Goal: Information Seeking & Learning: Learn about a topic

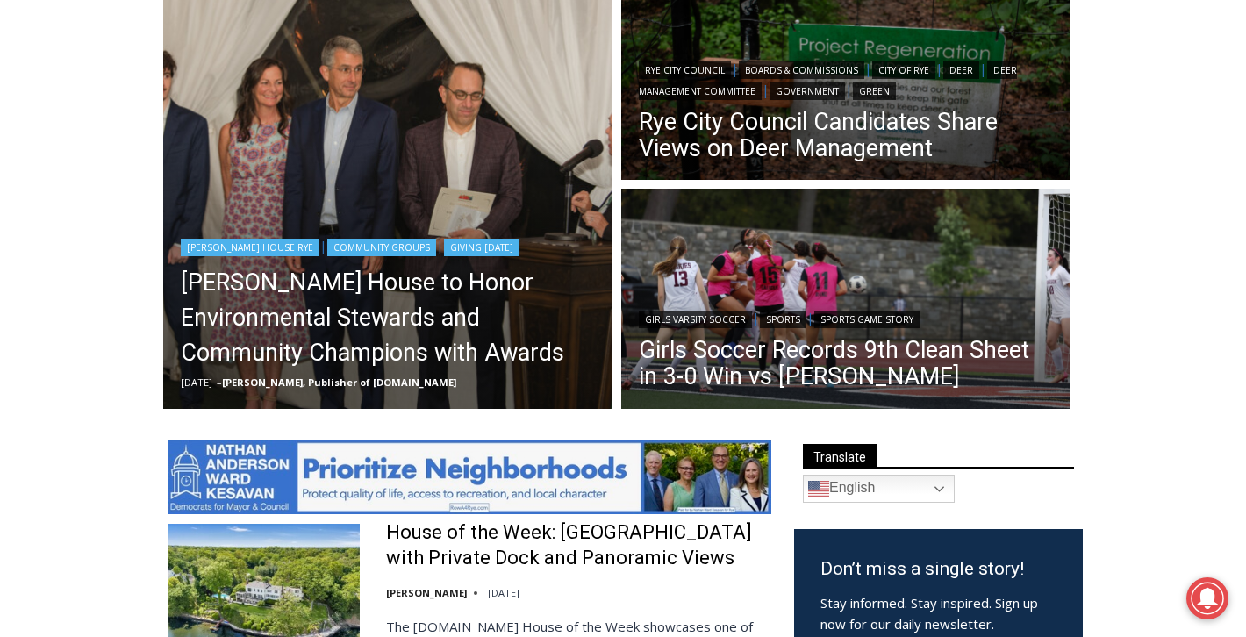
scroll to position [529, 0]
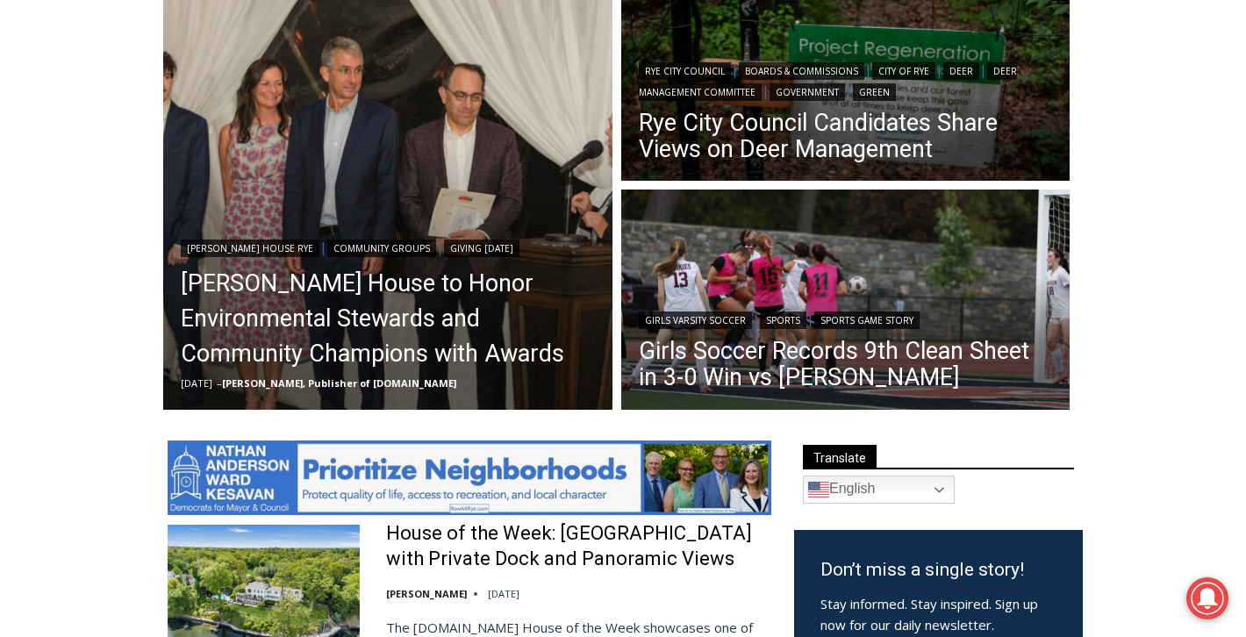
click at [541, 472] on img at bounding box center [470, 477] width 604 height 75
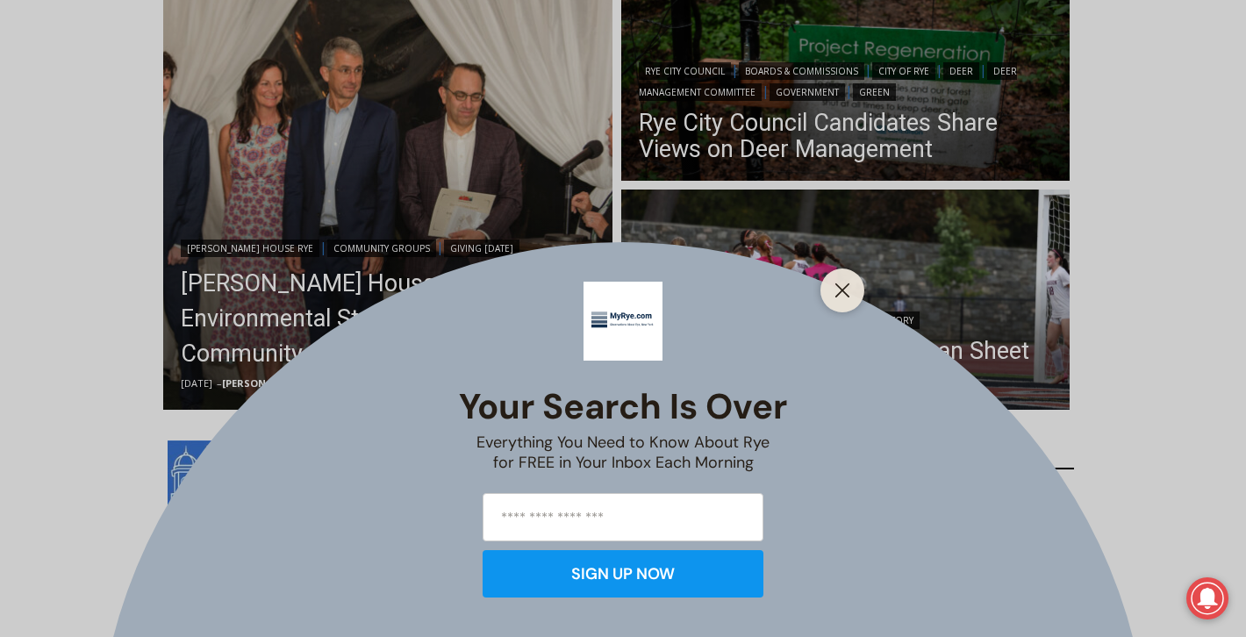
click at [672, 193] on div "Your Search is Over Everything You Need to Know About Rye for FREE in Your Inbo…" at bounding box center [623, 318] width 1246 height 637
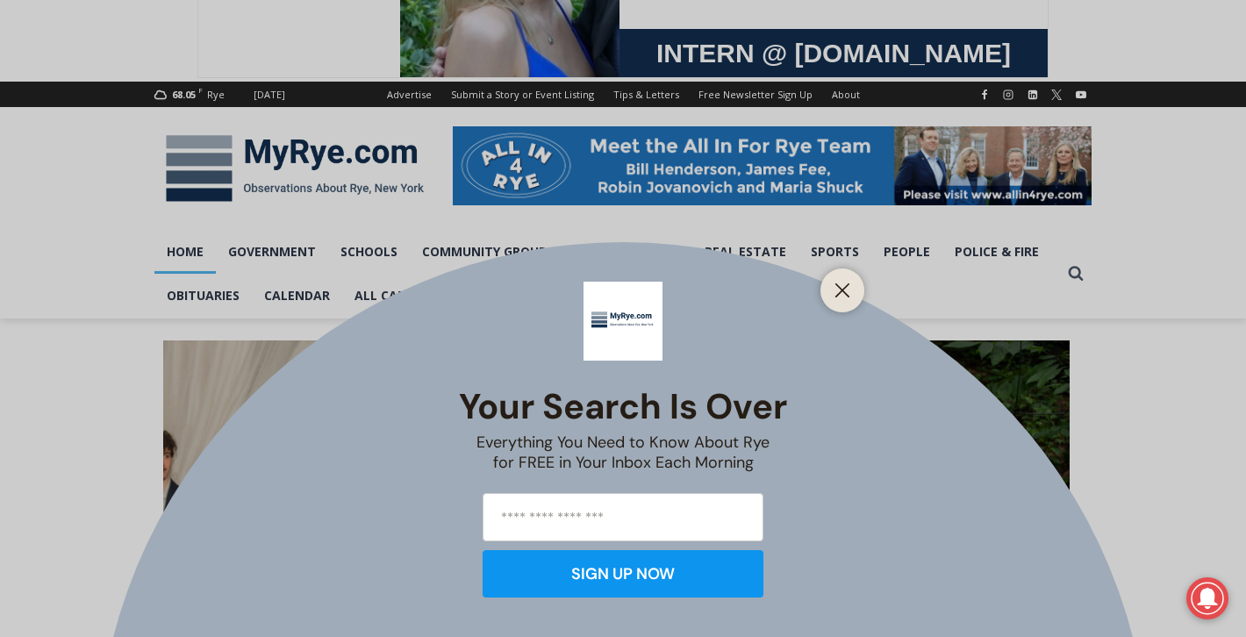
scroll to position [0, 0]
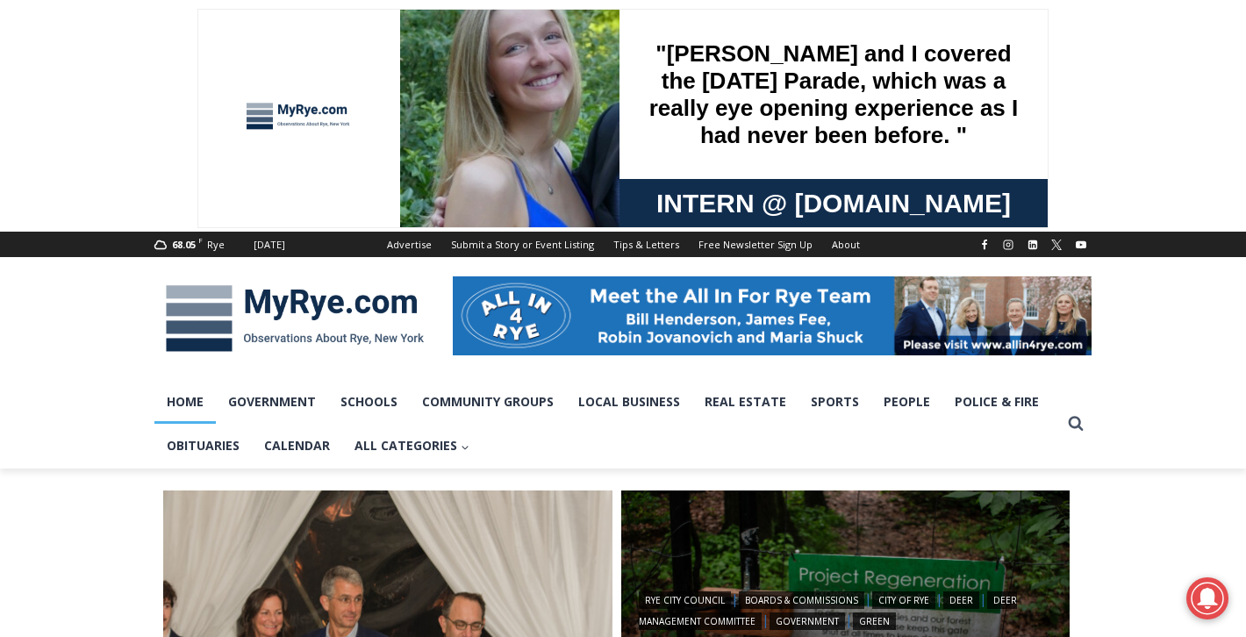
click at [297, 95] on div at bounding box center [299, 118] width 132 height 147
click at [232, 304] on img at bounding box center [294, 318] width 281 height 91
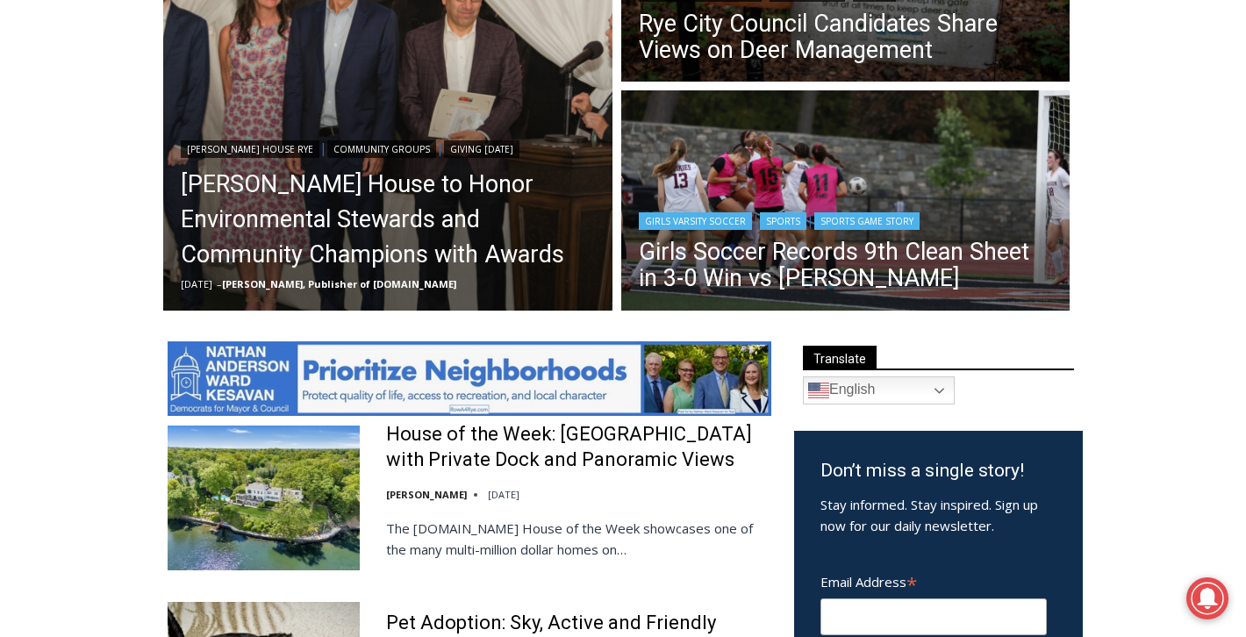
scroll to position [485, 0]
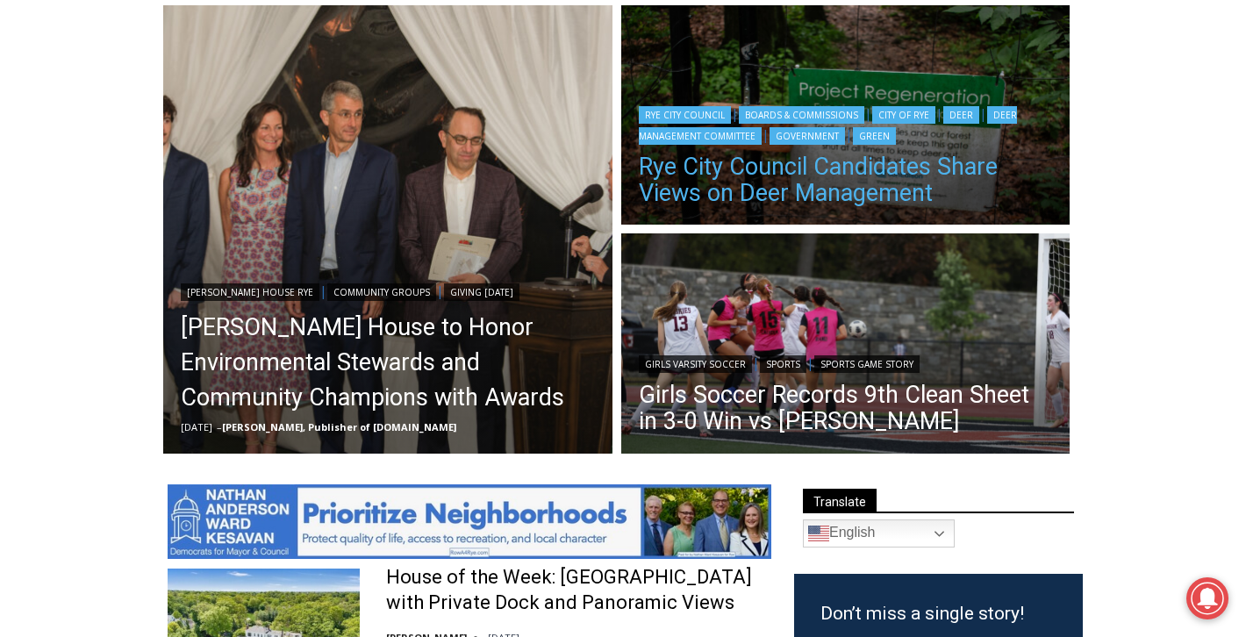
click at [861, 196] on link "Rye City Council Candidates Share Views on Deer Management" at bounding box center [846, 180] width 414 height 53
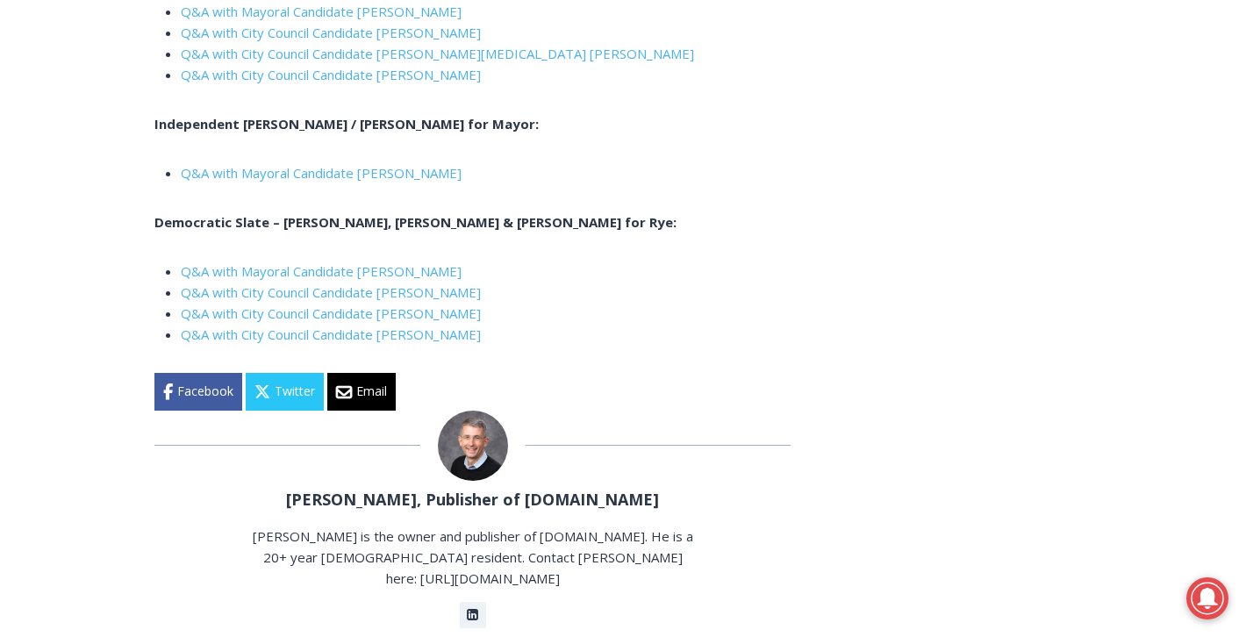
scroll to position [6468, 0]
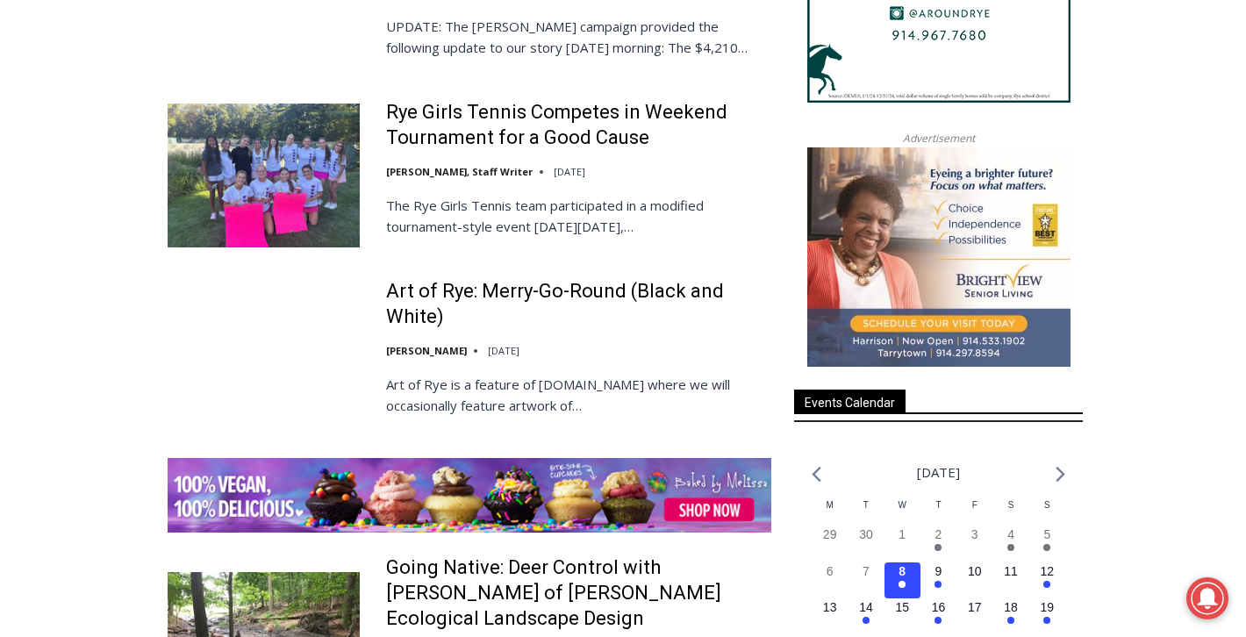
scroll to position [2134, 0]
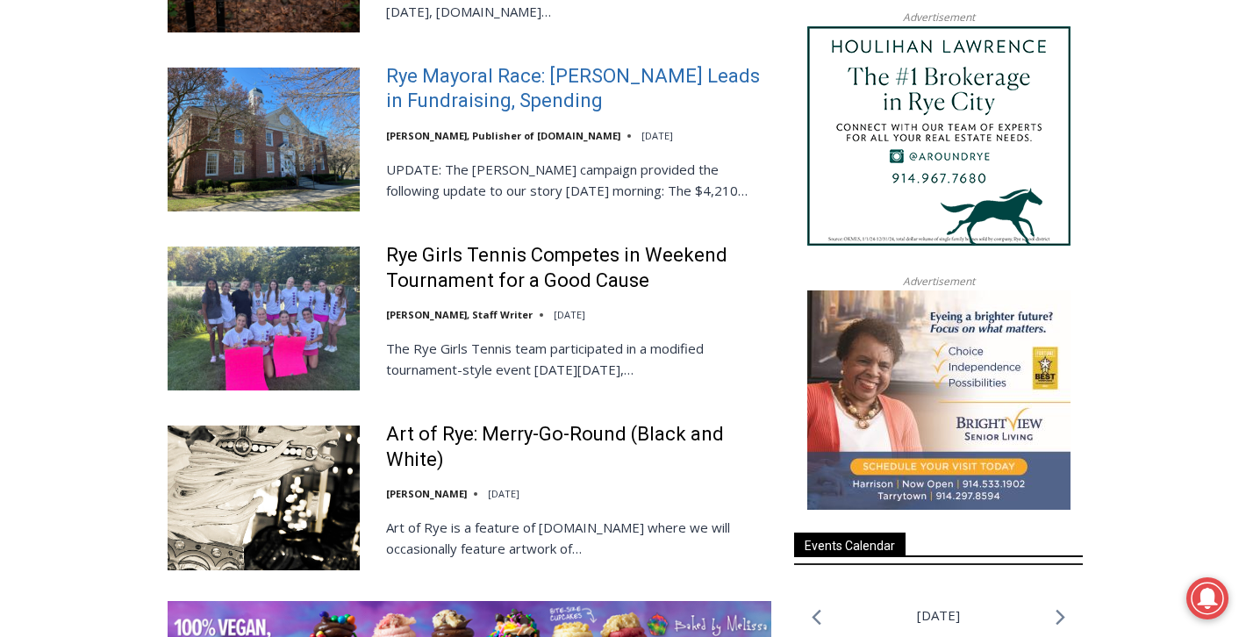
click at [539, 114] on link "Rye Mayoral Race: [PERSON_NAME] Leads in Fundraising, Spending" at bounding box center [578, 89] width 385 height 50
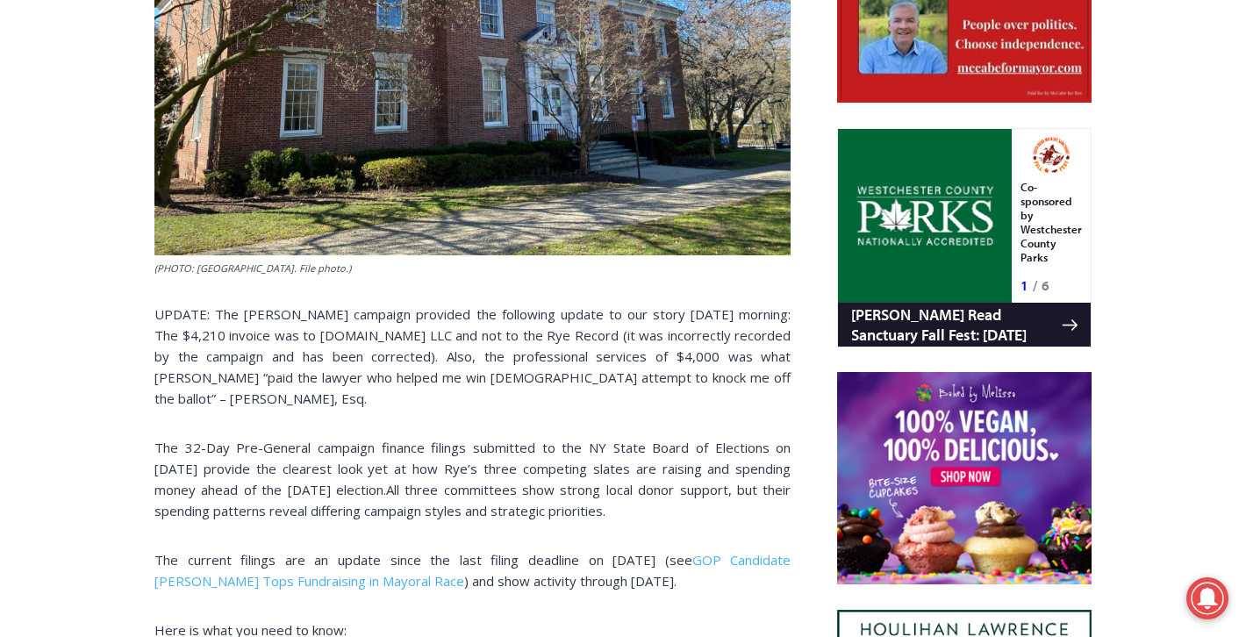
scroll to position [998, 0]
